Goal: Task Accomplishment & Management: Complete application form

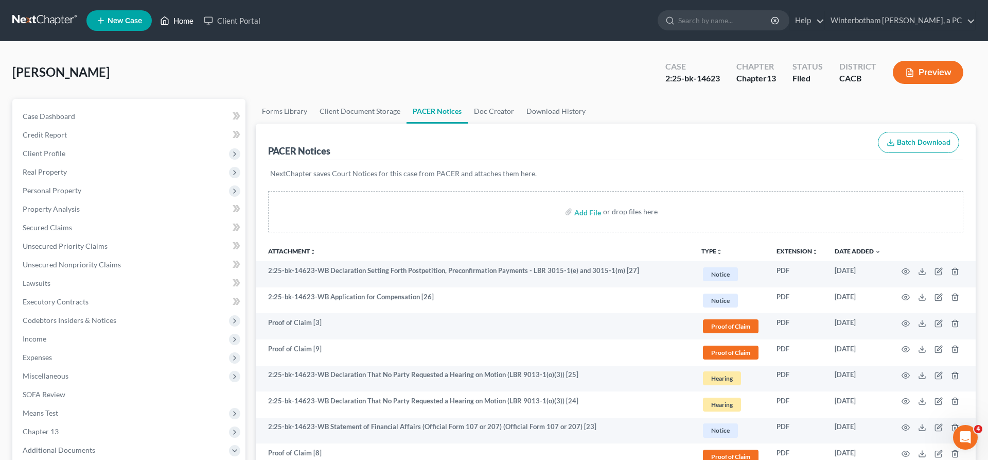
click at [155, 19] on link "Home" at bounding box center [177, 20] width 44 height 19
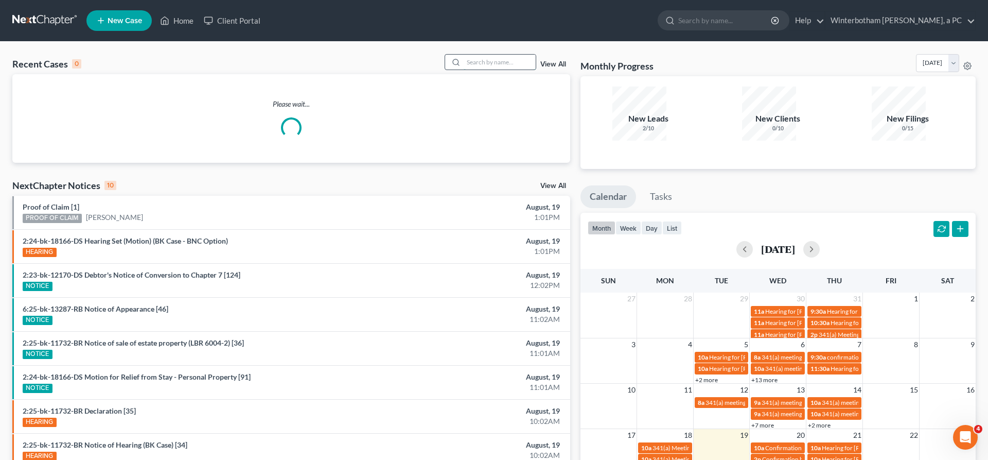
click at [516, 55] on input "search" at bounding box center [500, 62] width 72 height 15
type input "[PERSON_NAME]"
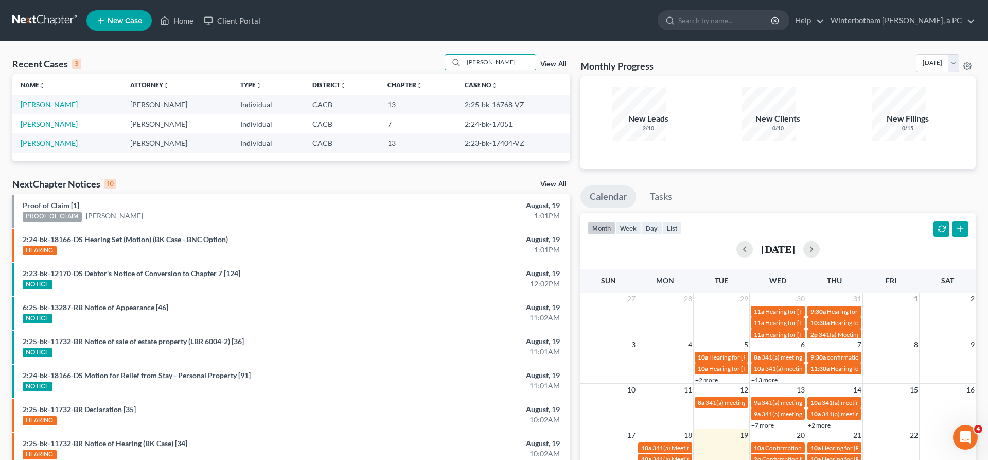
click at [45, 100] on link "[PERSON_NAME]" at bounding box center [49, 104] width 57 height 9
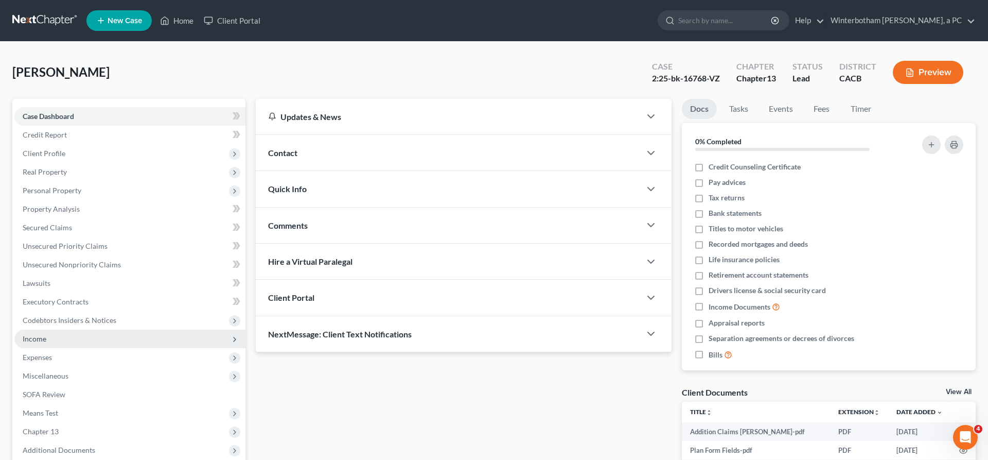
click at [49, 329] on span "Income" at bounding box center [129, 338] width 231 height 19
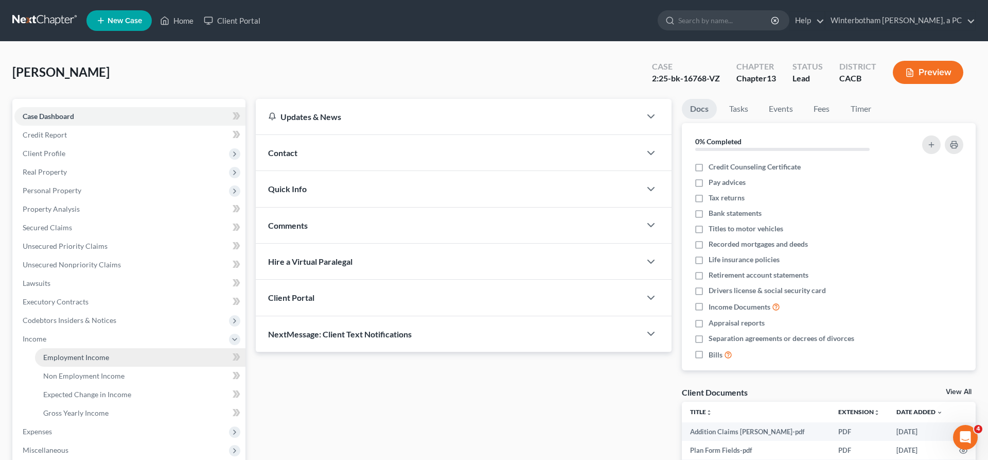
click at [68, 353] on span "Employment Income" at bounding box center [76, 357] width 66 height 9
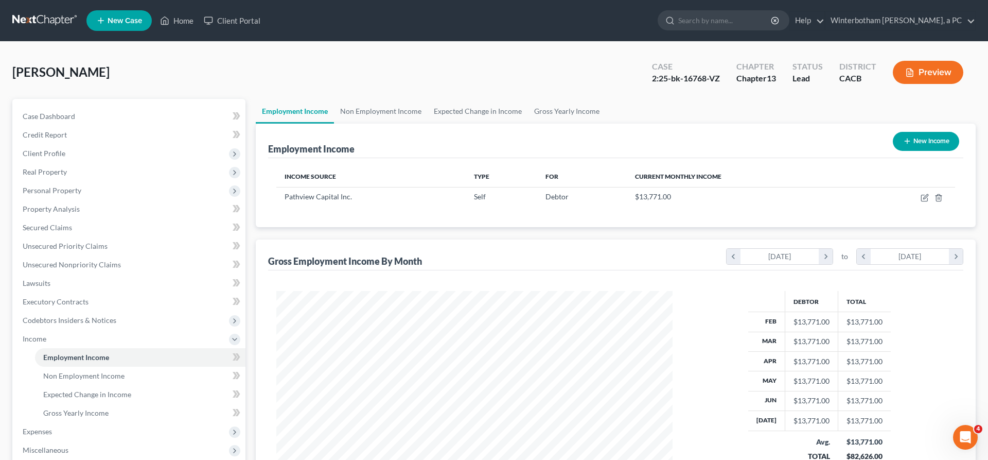
scroll to position [198, 416]
click at [929, 194] on icon "button" at bounding box center [925, 198] width 8 height 8
select select "1"
select select "4"
select select "0"
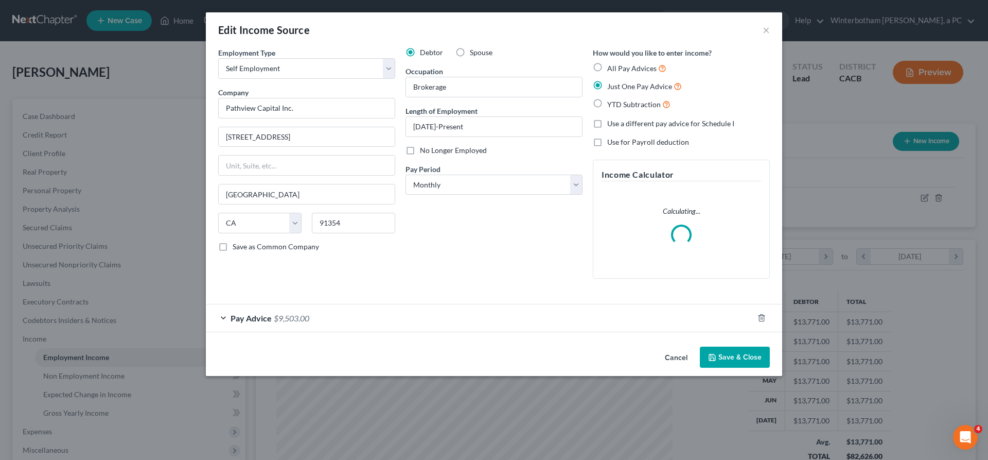
click at [478, 304] on div "Pay Advice $9,503.00" at bounding box center [480, 317] width 548 height 27
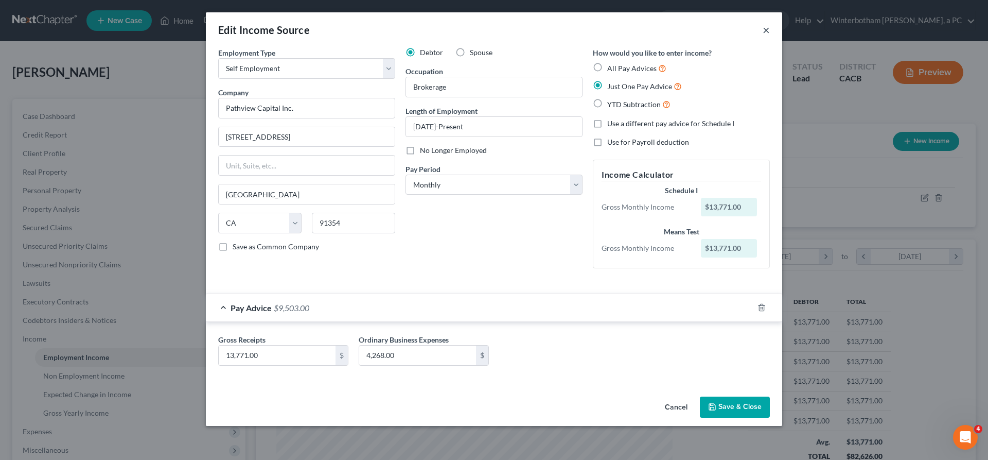
click at [763, 24] on button "×" at bounding box center [766, 30] width 7 height 12
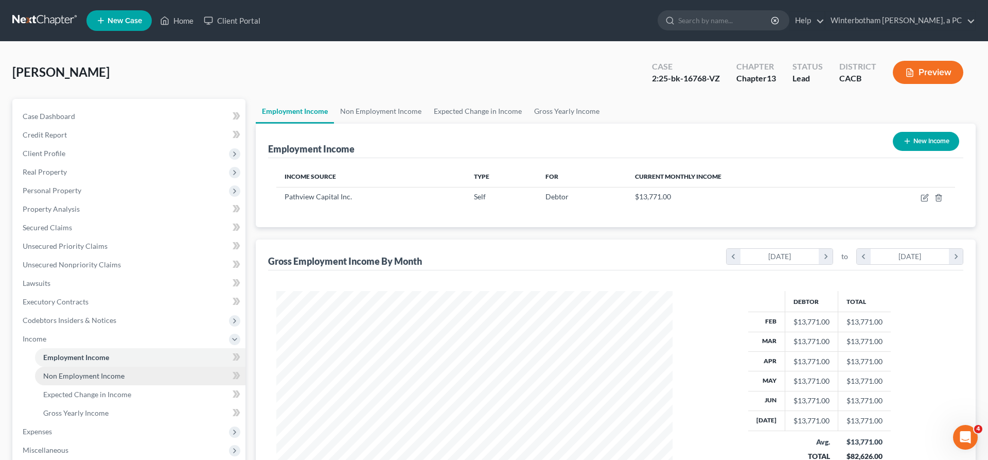
click at [111, 366] on link "Non Employment Income" at bounding box center [140, 375] width 211 height 19
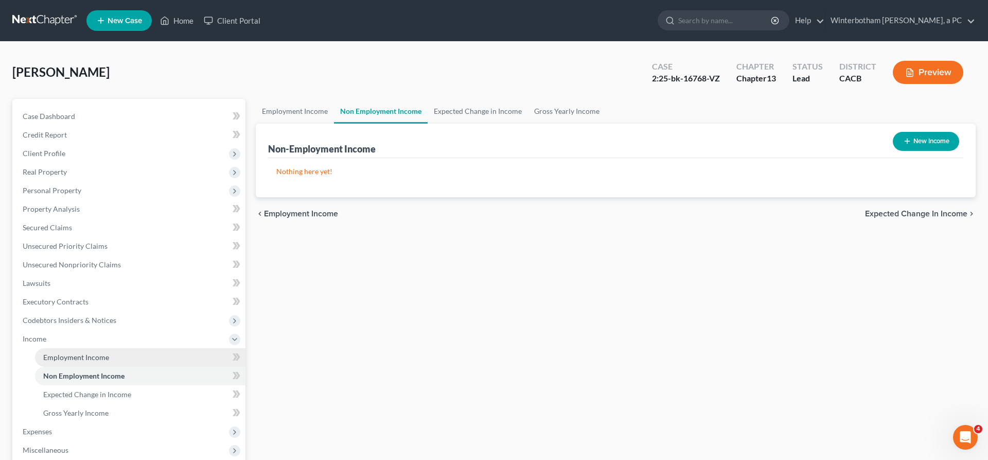
click at [100, 348] on link "Employment Income" at bounding box center [140, 357] width 211 height 19
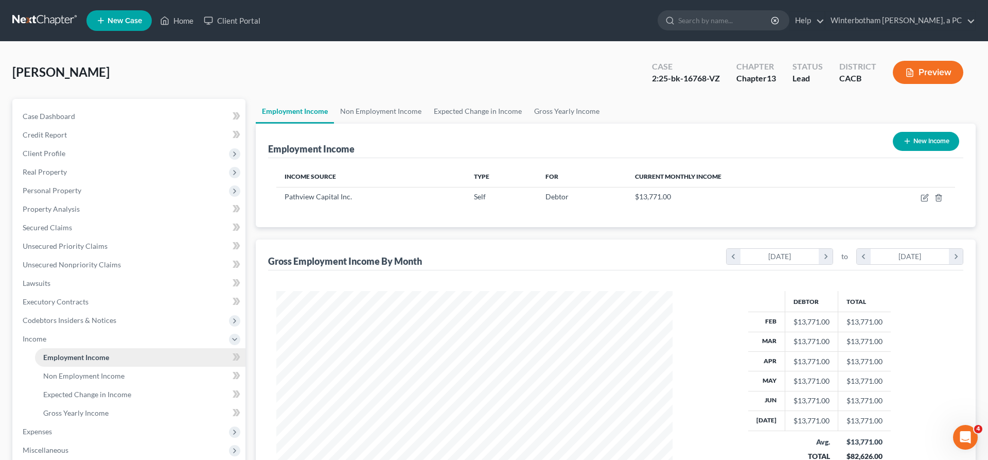
scroll to position [198, 416]
click at [155, 19] on link "Home" at bounding box center [177, 20] width 44 height 19
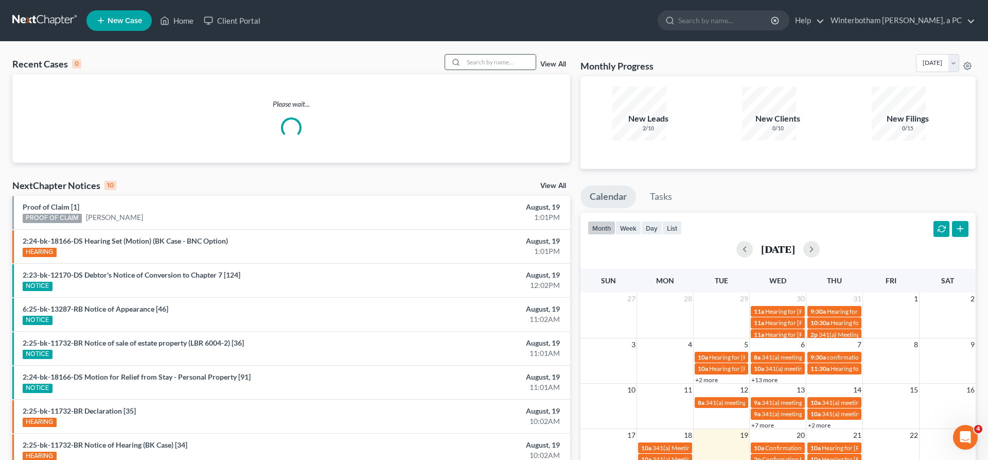
click at [513, 55] on input "search" at bounding box center [500, 62] width 72 height 15
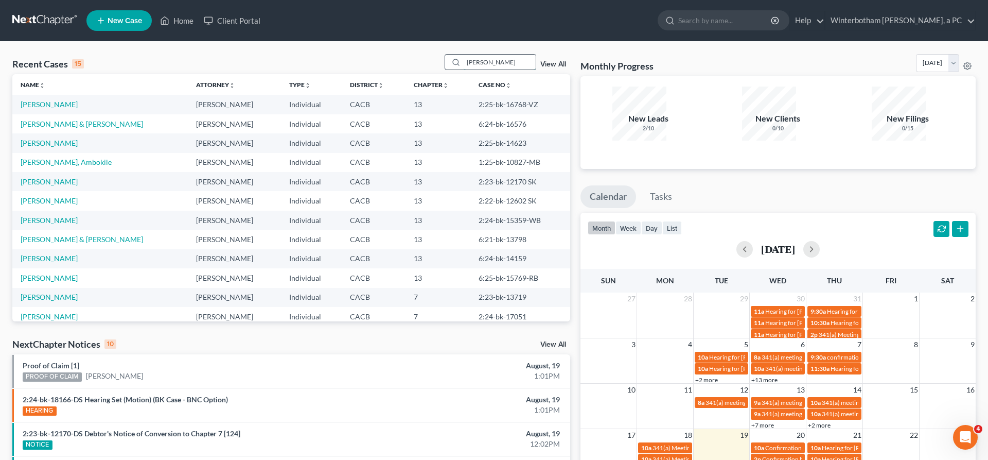
type input "[PERSON_NAME]"
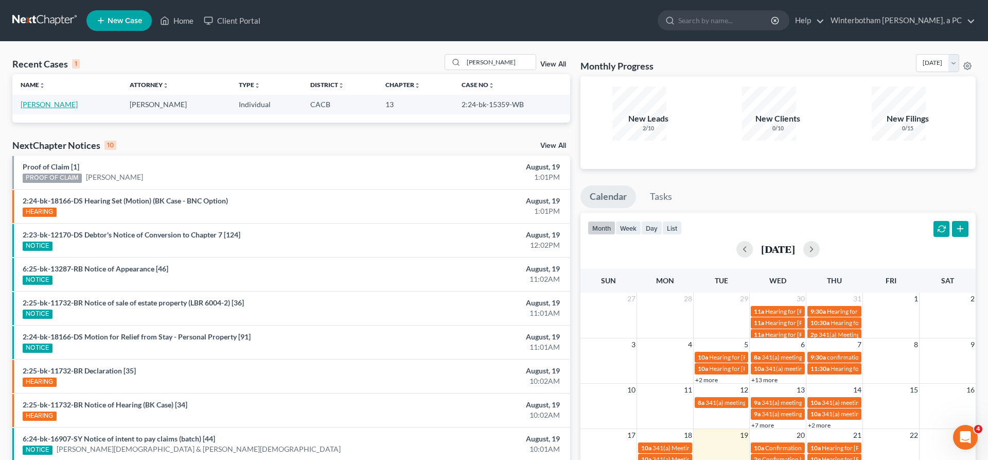
click at [40, 100] on link "[PERSON_NAME]" at bounding box center [49, 104] width 57 height 9
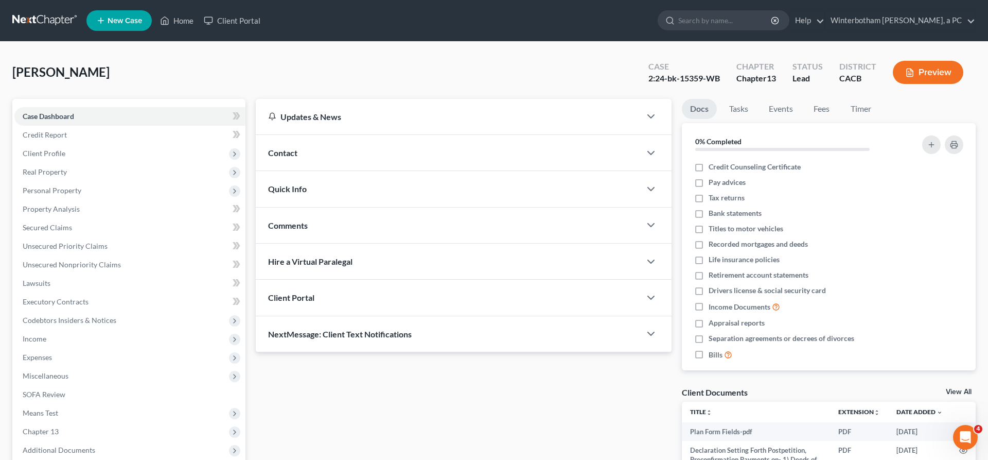
click at [105, 441] on span "Additional Documents" at bounding box center [129, 450] width 231 height 19
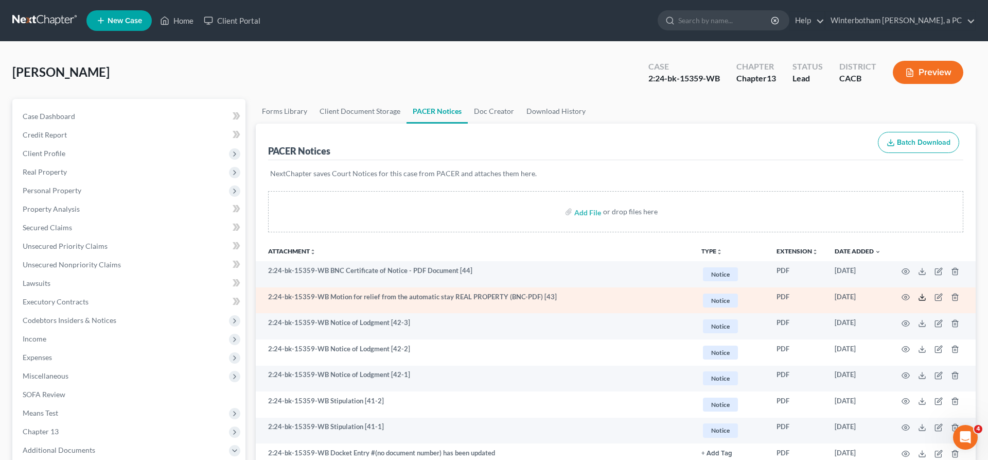
click at [927, 293] on icon at bounding box center [922, 297] width 8 height 8
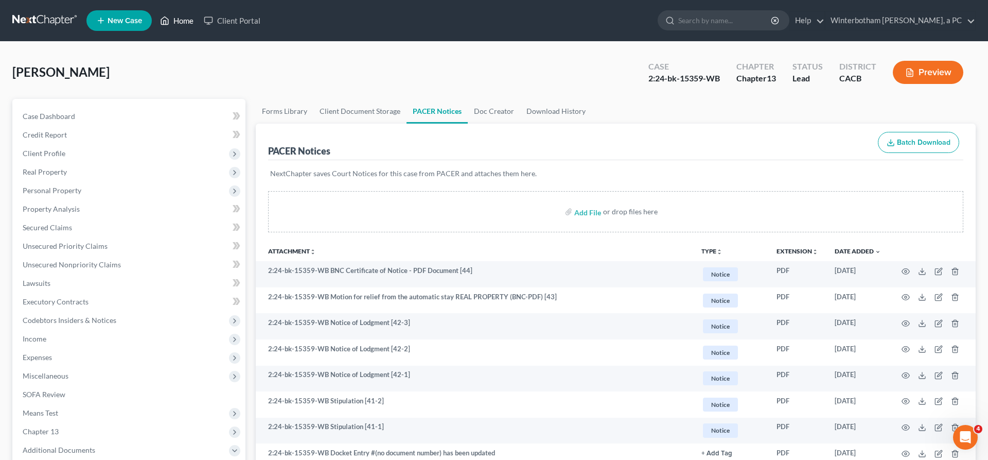
click at [155, 18] on link "Home" at bounding box center [177, 20] width 44 height 19
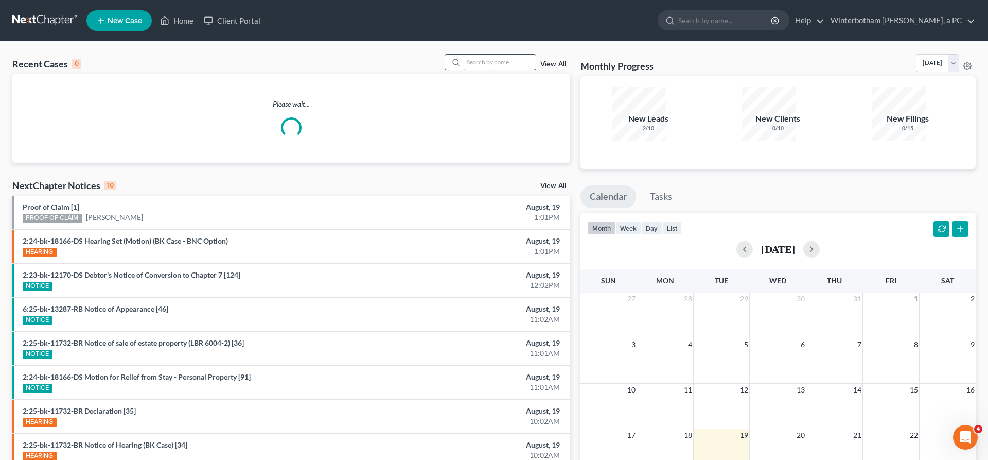
click at [517, 55] on input "search" at bounding box center [500, 62] width 72 height 15
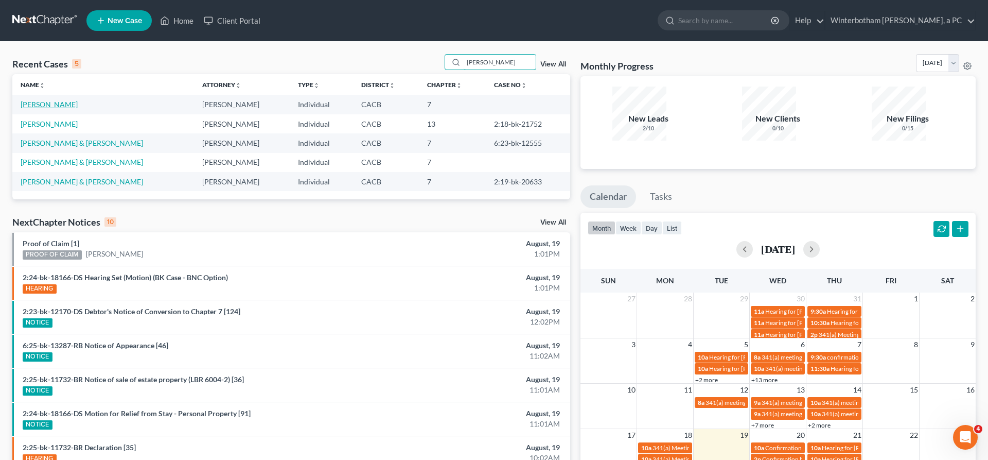
type input "[PERSON_NAME]"
click at [42, 100] on link "[PERSON_NAME]" at bounding box center [49, 104] width 57 height 9
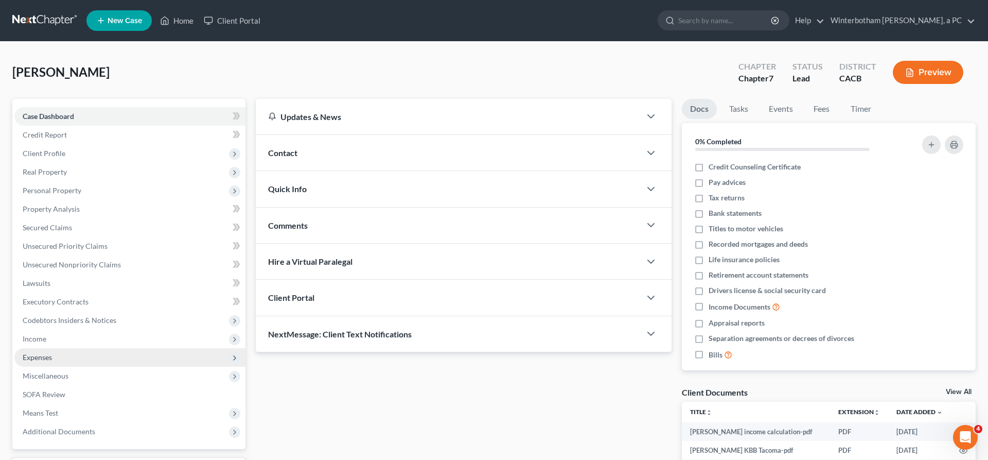
click at [66, 348] on span "Expenses" at bounding box center [129, 357] width 231 height 19
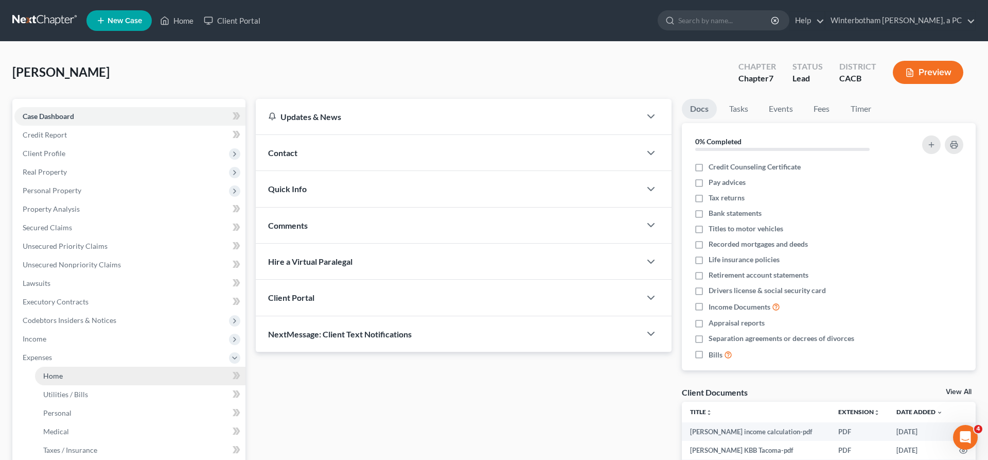
click at [70, 366] on link "Home" at bounding box center [140, 375] width 211 height 19
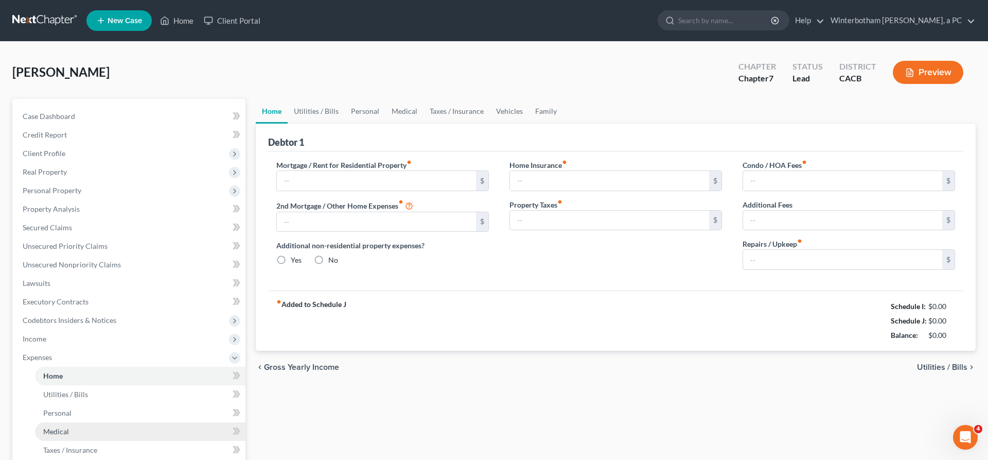
type input "1,667.00"
type input "0.00"
radio input "true"
type input "0.00"
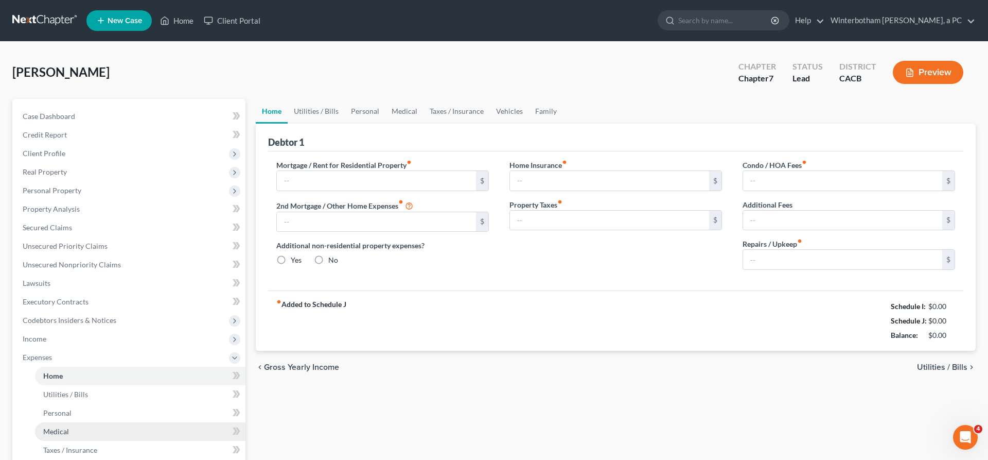
type input "0.00"
type input "100.00"
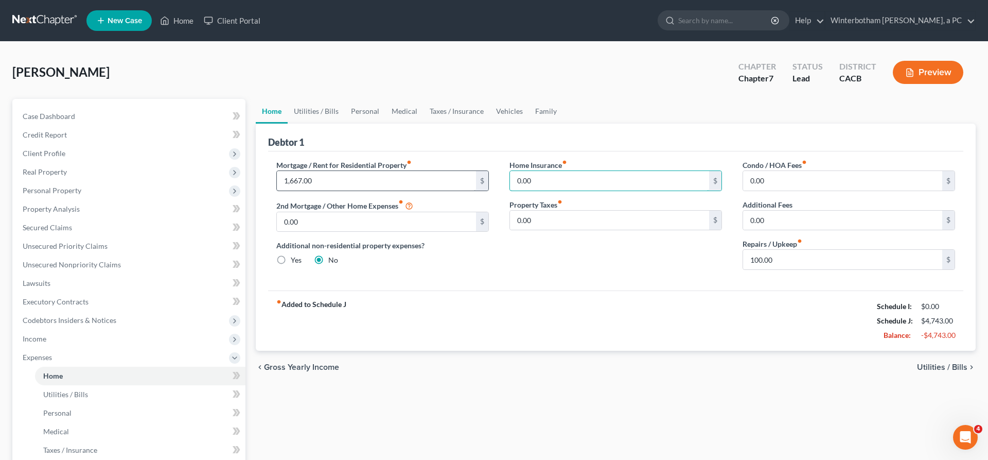
drag, startPoint x: 538, startPoint y: 142, endPoint x: 424, endPoint y: 146, distance: 114.3
click at [510, 171] on input "0.00" at bounding box center [609, 181] width 199 height 20
type input "266"
drag, startPoint x: 540, startPoint y: 167, endPoint x: 491, endPoint y: 168, distance: 49.4
click at [510, 211] on input "0.00" at bounding box center [609, 221] width 199 height 20
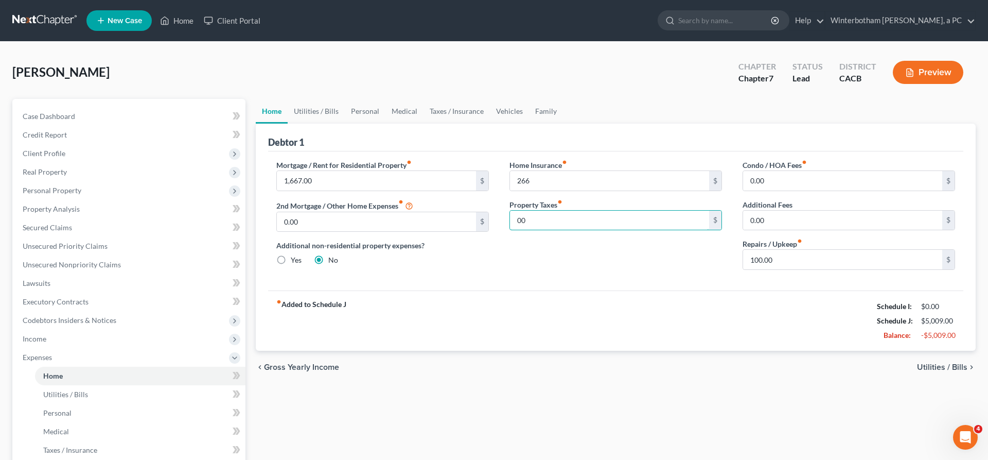
type input "0"
type input "700"
click at [785, 171] on input "0.00" at bounding box center [842, 181] width 199 height 20
click at [940, 363] on span "Utilities / Bills" at bounding box center [942, 367] width 50 height 8
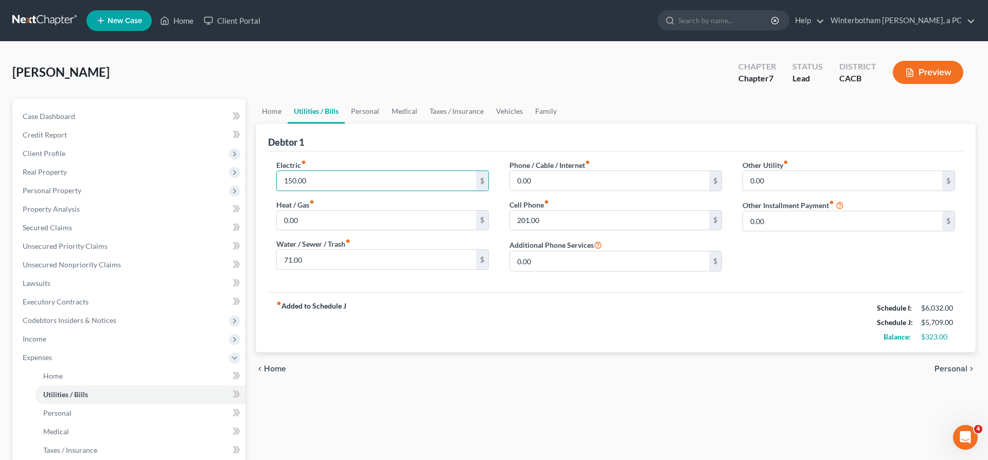
drag, startPoint x: 309, startPoint y: 136, endPoint x: 260, endPoint y: 137, distance: 49.4
click at [277, 171] on input "150.00" at bounding box center [376, 181] width 199 height 20
drag, startPoint x: 293, startPoint y: 145, endPoint x: 232, endPoint y: 149, distance: 61.4
click at [277, 171] on input "150.00" at bounding box center [376, 181] width 199 height 20
type input "250"
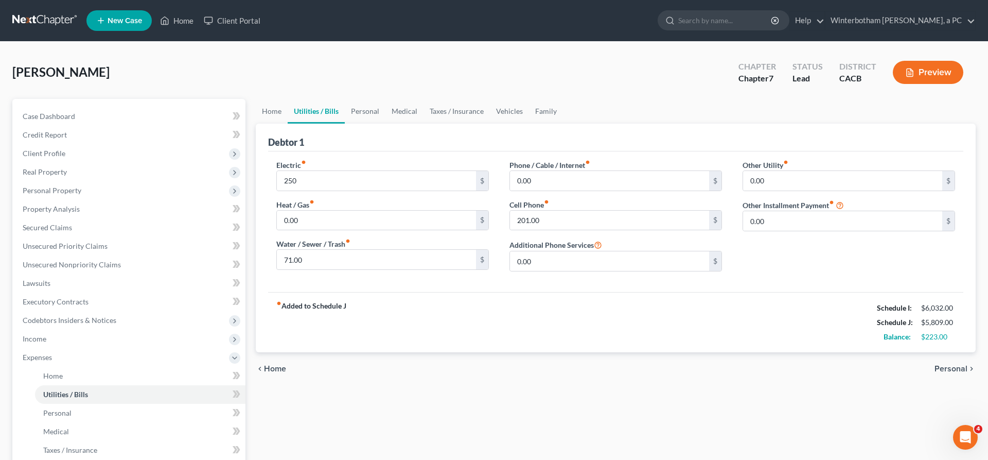
click at [583, 319] on div "Home Utilities / Bills Personal Medical Taxes / Insurance Vehicles Family Debto…" at bounding box center [616, 368] width 730 height 539
click at [539, 171] on input "0.00" at bounding box center [609, 181] width 199 height 20
type input "160"
click at [586, 352] on div "chevron_left Home Personal chevron_right" at bounding box center [616, 368] width 720 height 33
click at [957, 364] on span "Personal" at bounding box center [951, 368] width 33 height 8
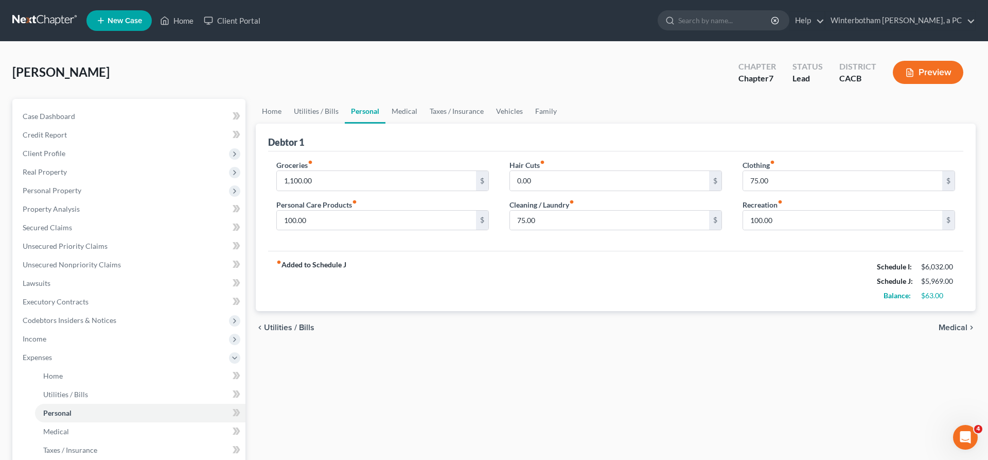
click at [957, 311] on div "chevron_left Utilities / Bills Medical chevron_right" at bounding box center [616, 327] width 720 height 33
click at [955, 323] on span "Medical" at bounding box center [953, 327] width 29 height 8
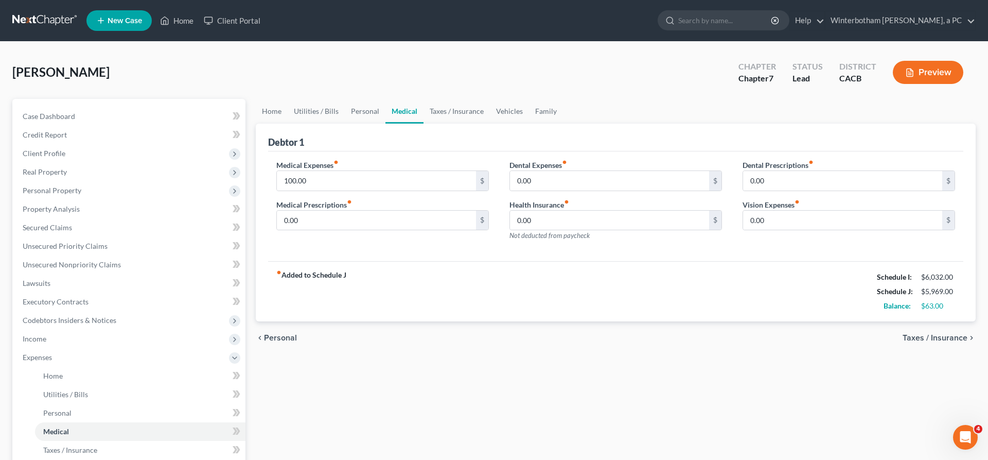
click at [955, 334] on span "Taxes / Insurance" at bounding box center [935, 338] width 65 height 8
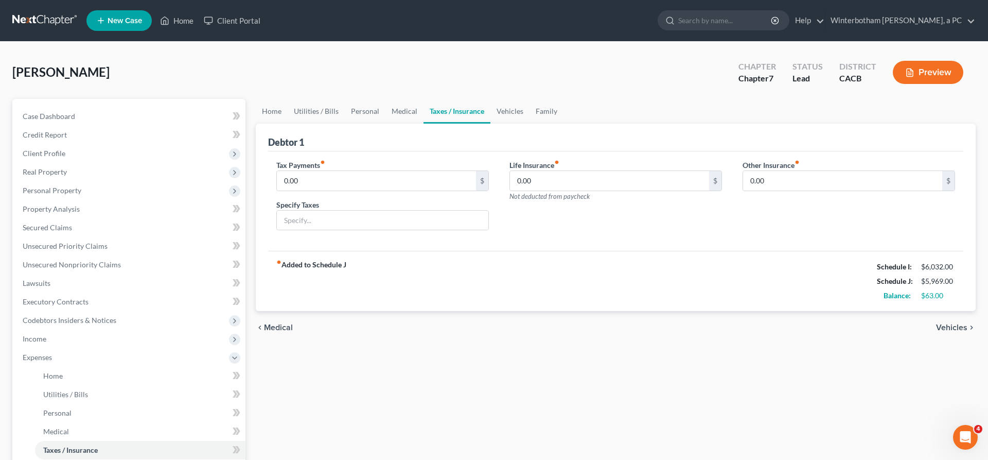
click at [954, 323] on span "Vehicles" at bounding box center [951, 327] width 31 height 8
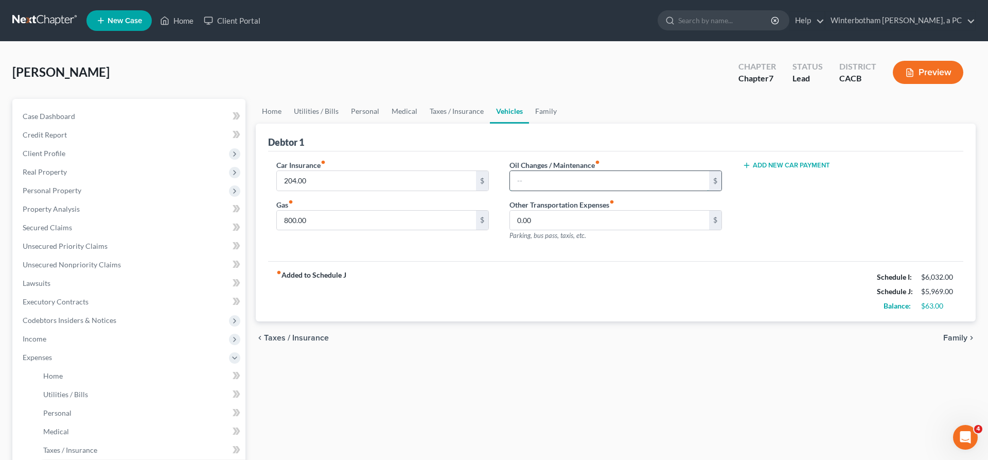
click at [543, 171] on input "text" at bounding box center [609, 181] width 199 height 20
type input "60"
click at [770, 304] on div "Home Utilities / Bills Personal Medical Taxes / Insurance Vehicles Family Debto…" at bounding box center [616, 368] width 730 height 539
click at [968, 334] on span "Family" at bounding box center [956, 338] width 24 height 8
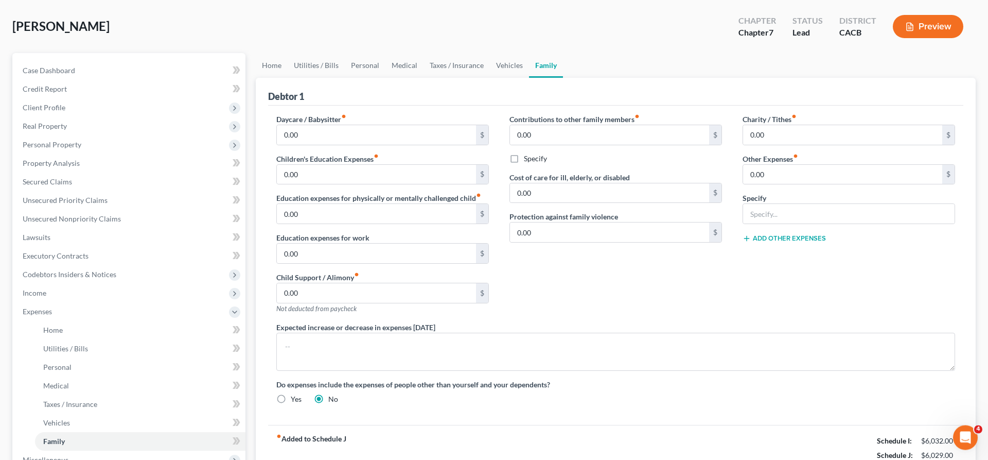
scroll to position [55, 0]
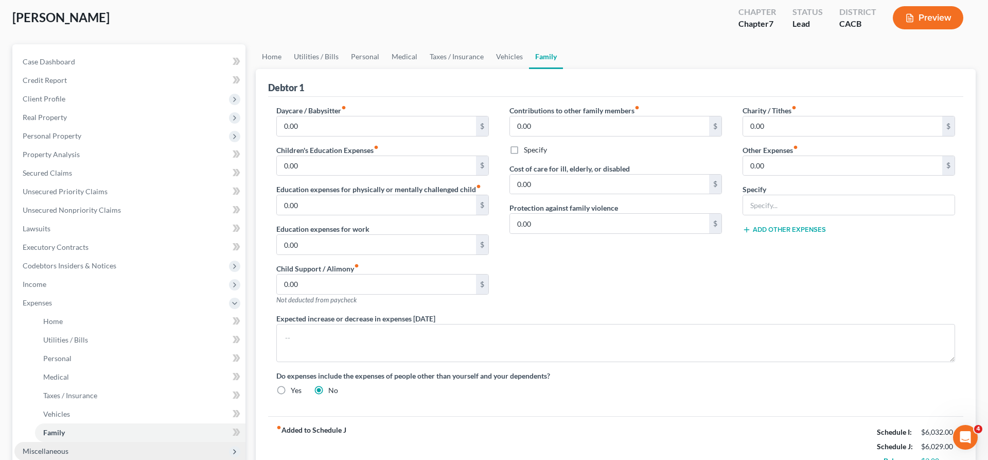
click at [78, 442] on span "Miscellaneous" at bounding box center [129, 451] width 231 height 19
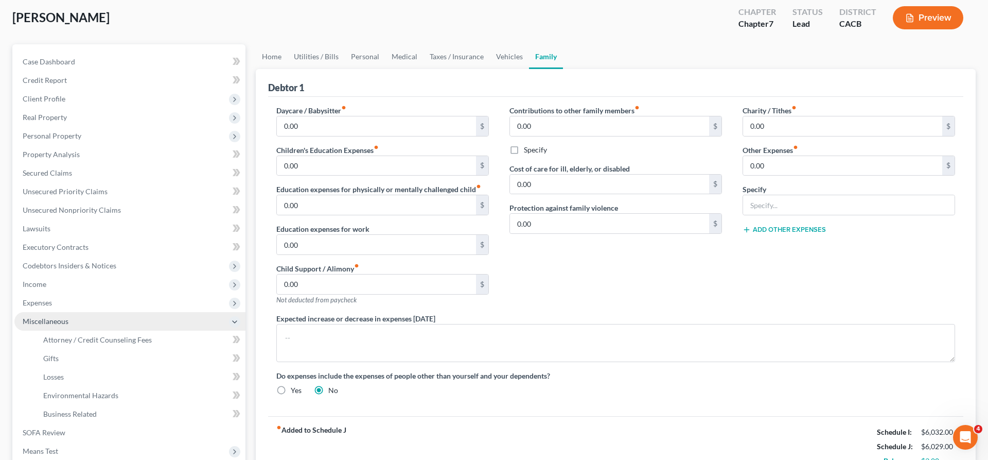
scroll to position [27, 0]
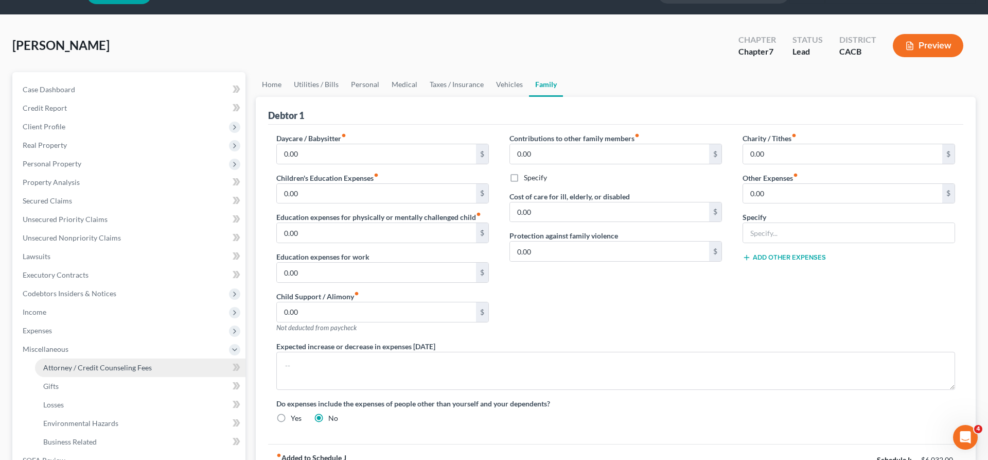
click at [86, 358] on link "Attorney / Credit Counseling Fees" at bounding box center [140, 367] width 211 height 19
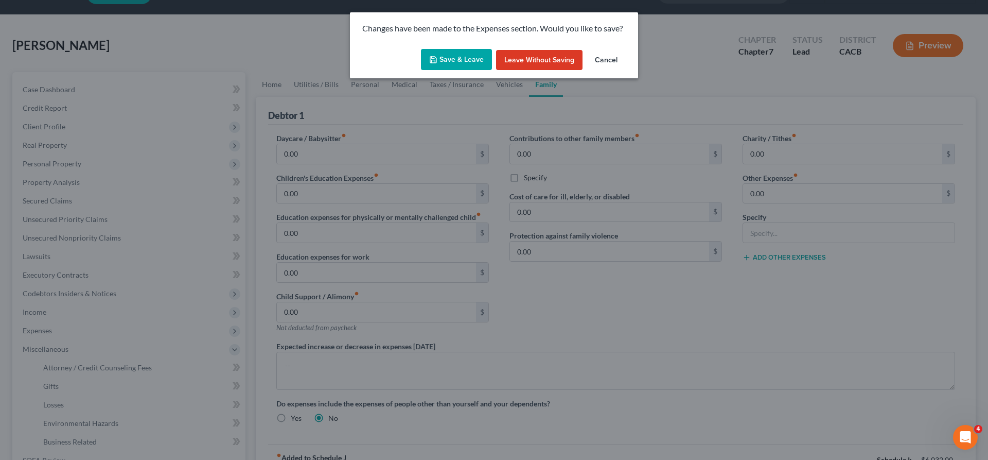
click at [470, 49] on button "Save & Leave" at bounding box center [456, 60] width 71 height 22
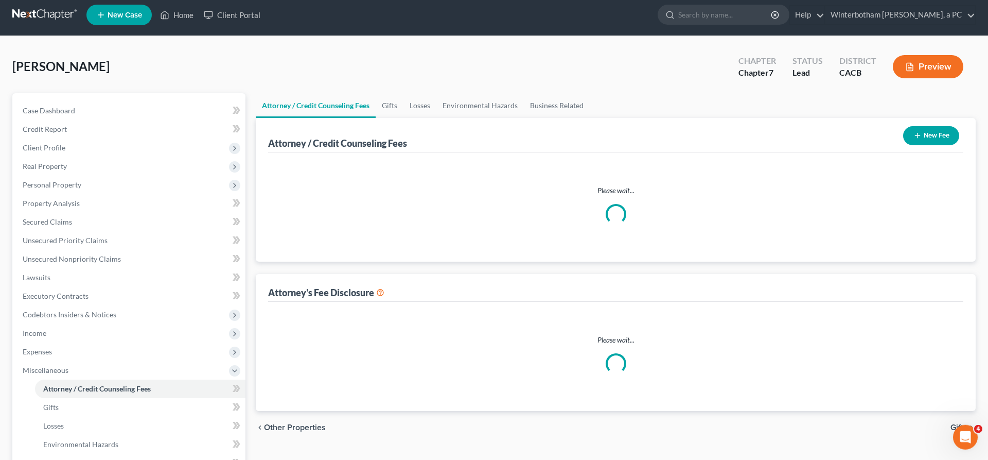
select select "1"
